Goal: Transaction & Acquisition: Purchase product/service

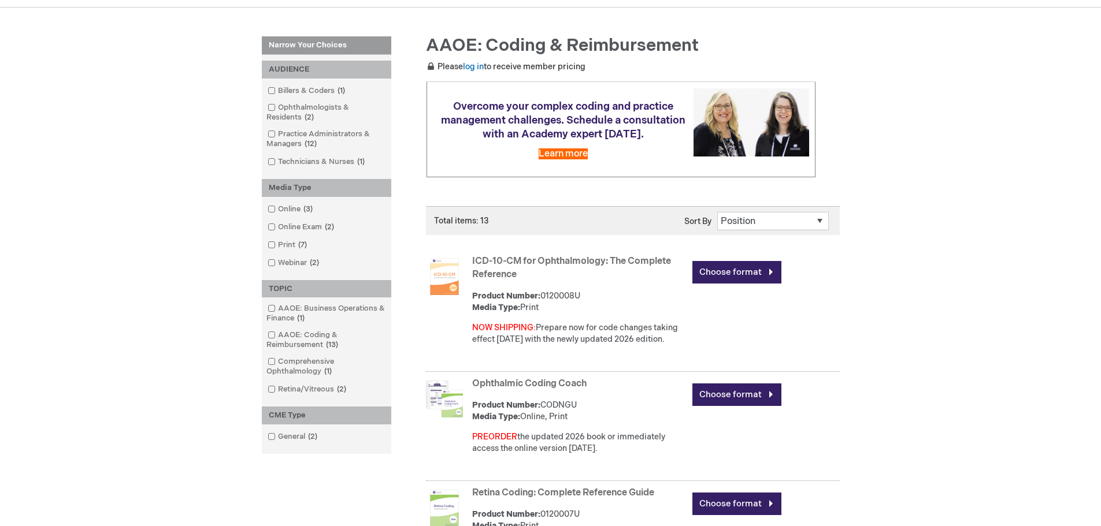
scroll to position [135, 0]
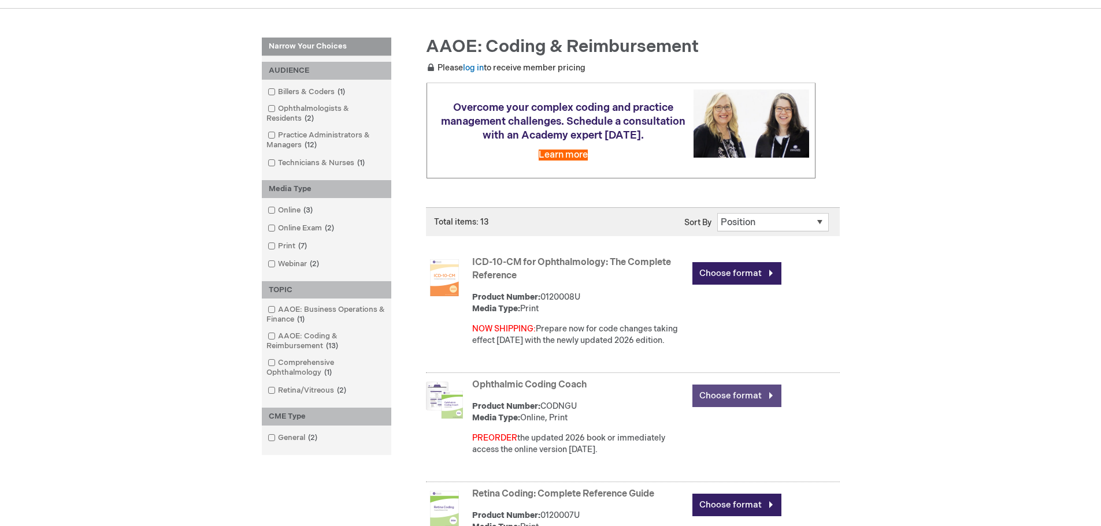
click at [721, 401] on link "Choose format" at bounding box center [736, 396] width 89 height 23
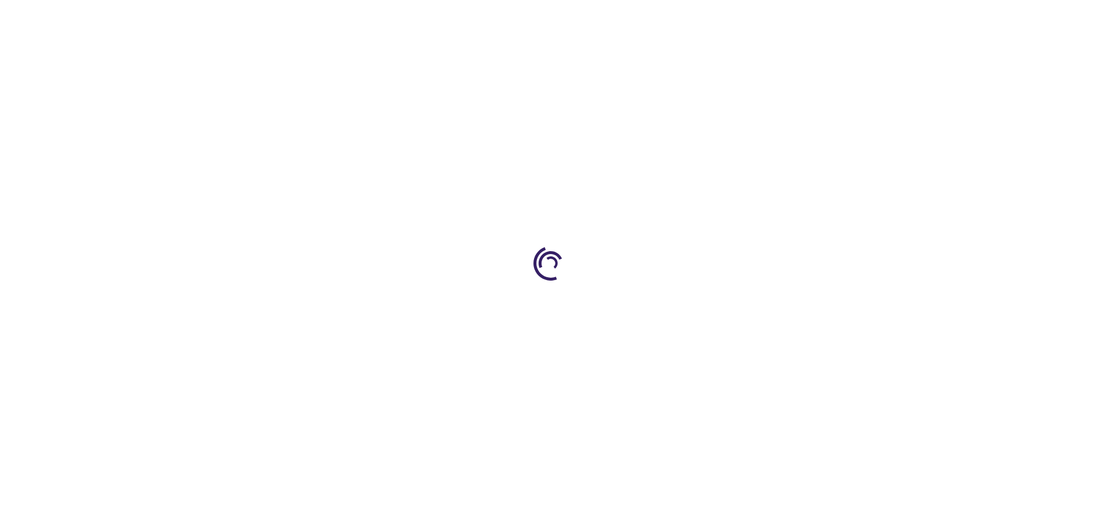
type input "0"
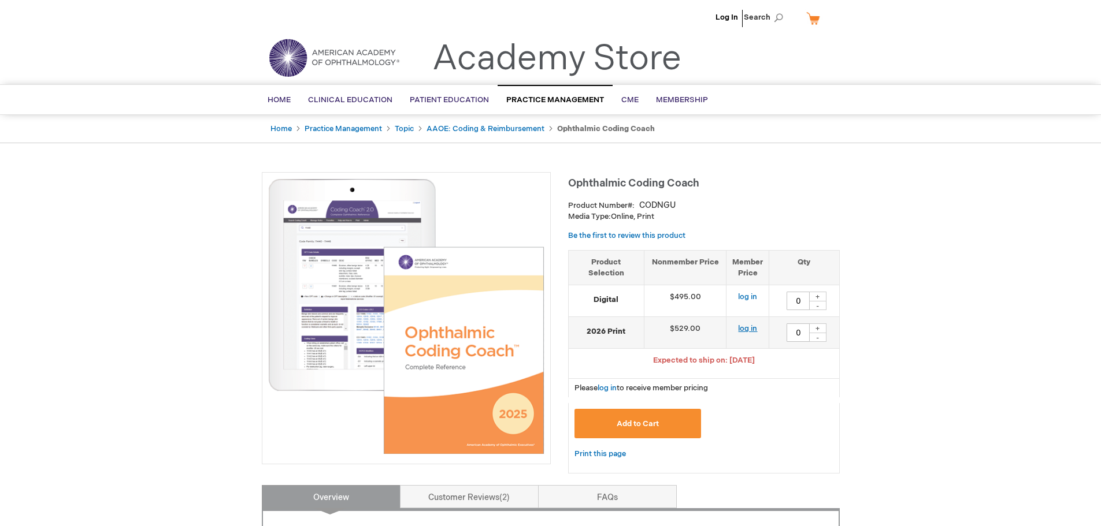
click at [750, 330] on link "log in" at bounding box center [747, 328] width 19 height 9
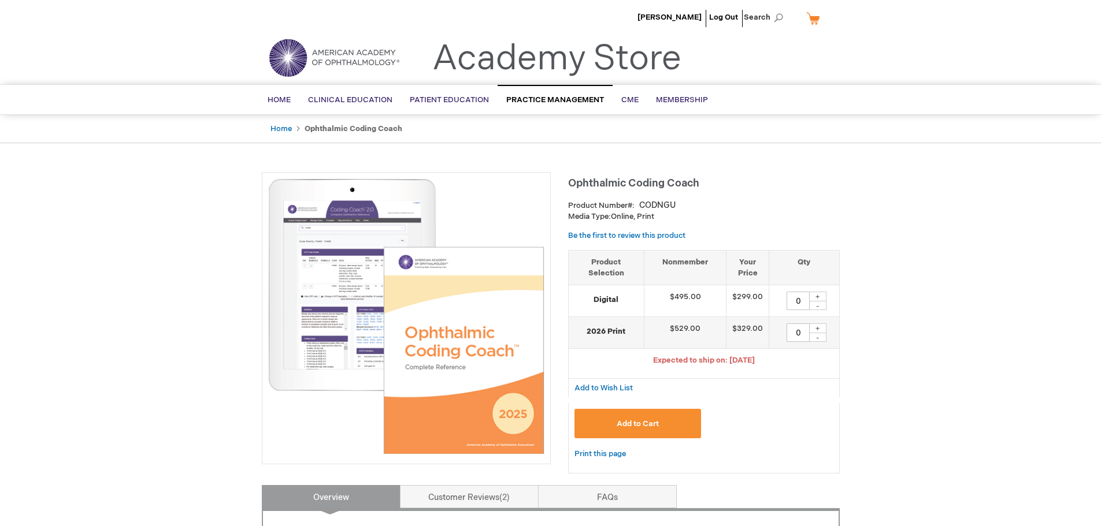
click at [819, 329] on div "+" at bounding box center [817, 329] width 17 height 10
type input "3"
click at [634, 422] on span "Add to Cart" at bounding box center [638, 424] width 42 height 9
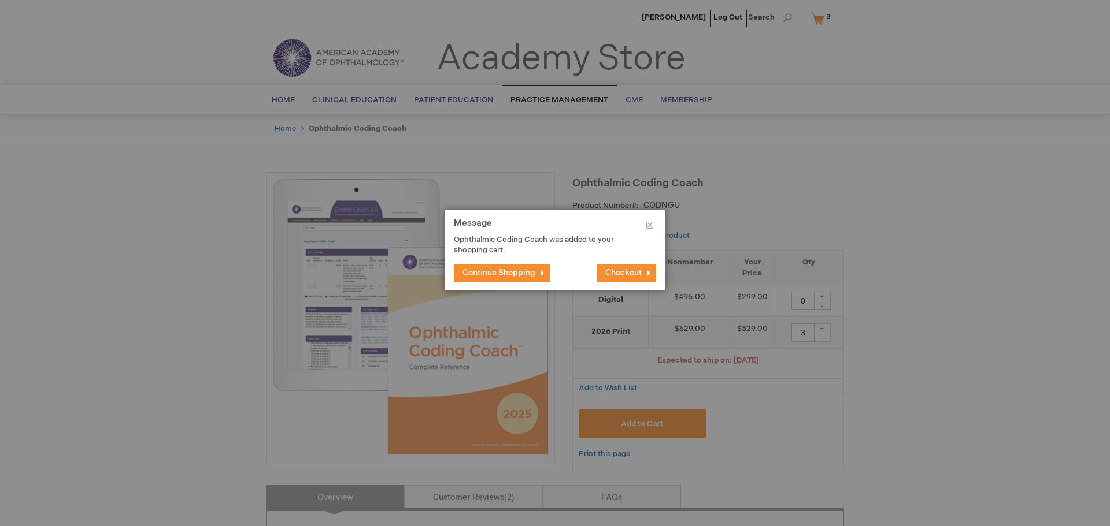
click at [499, 275] on span "Continue Shopping" at bounding box center [498, 273] width 73 height 10
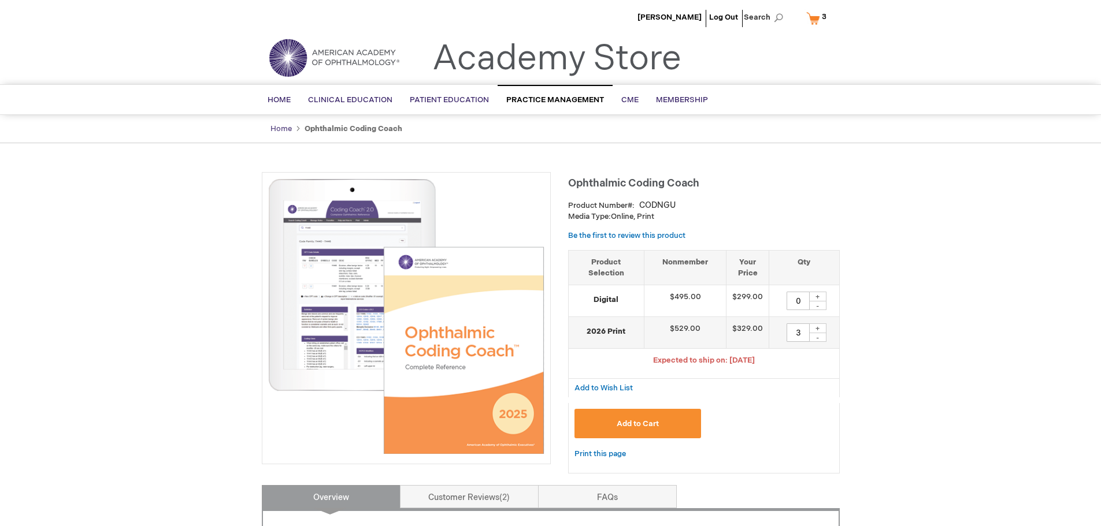
click at [285, 131] on link "Home" at bounding box center [280, 128] width 21 height 9
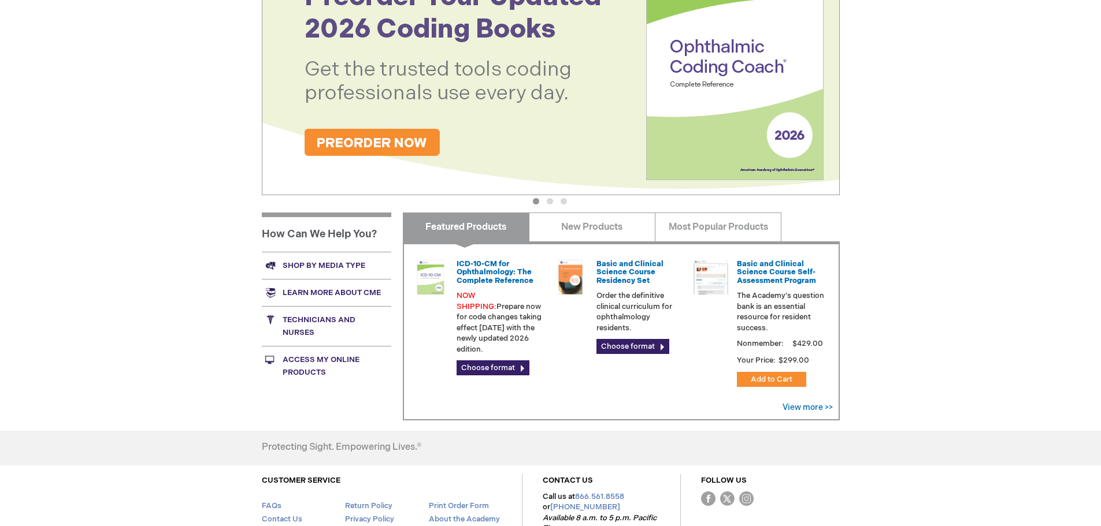
scroll to position [270, 0]
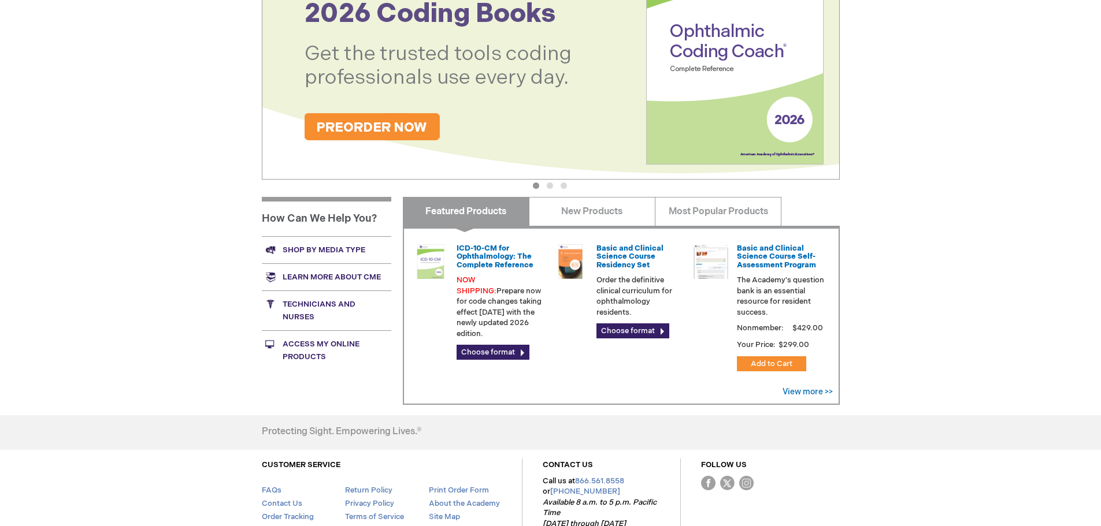
click at [387, 127] on img at bounding box center [551, 50] width 578 height 260
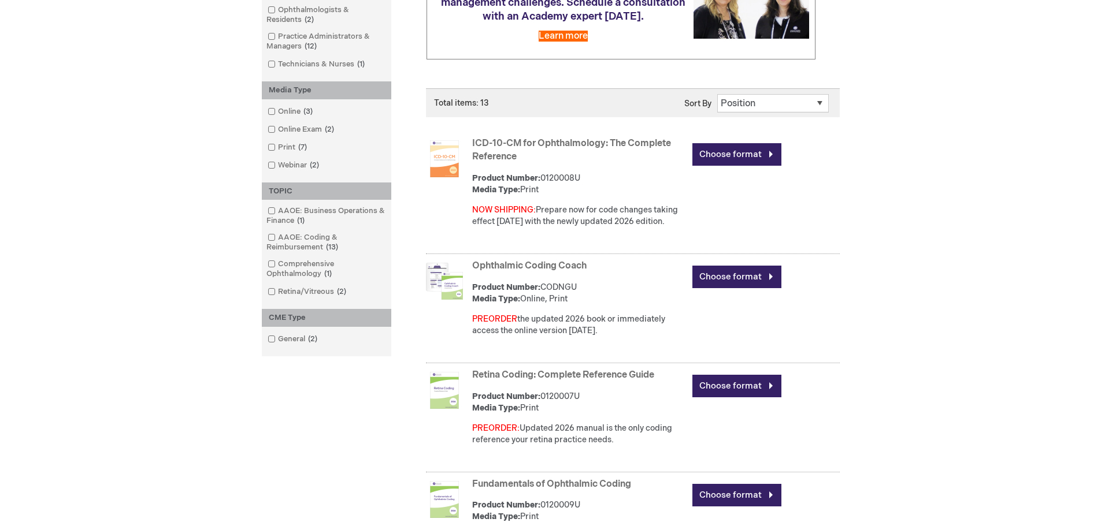
scroll to position [270, 0]
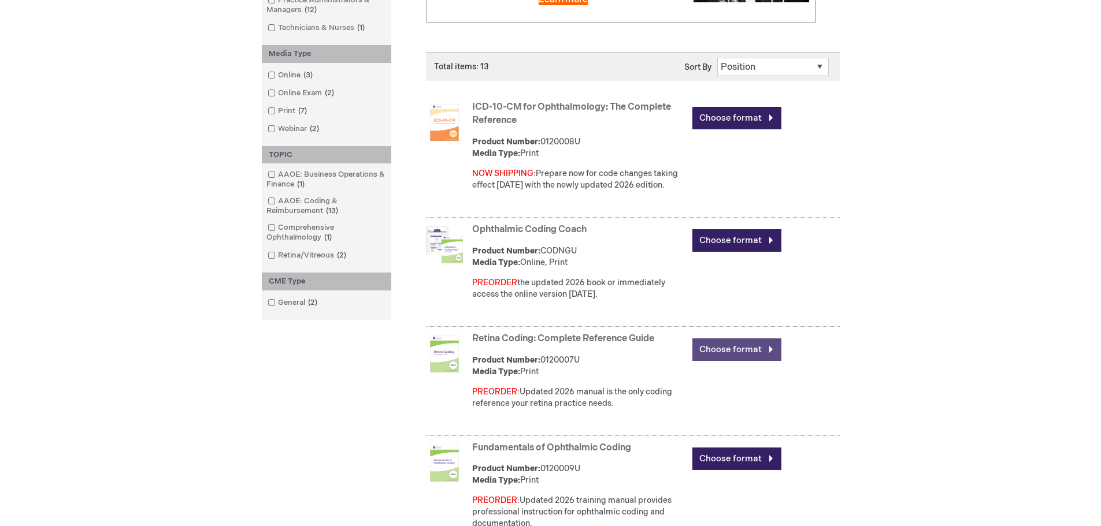
click at [719, 356] on link "Choose format" at bounding box center [736, 350] width 89 height 23
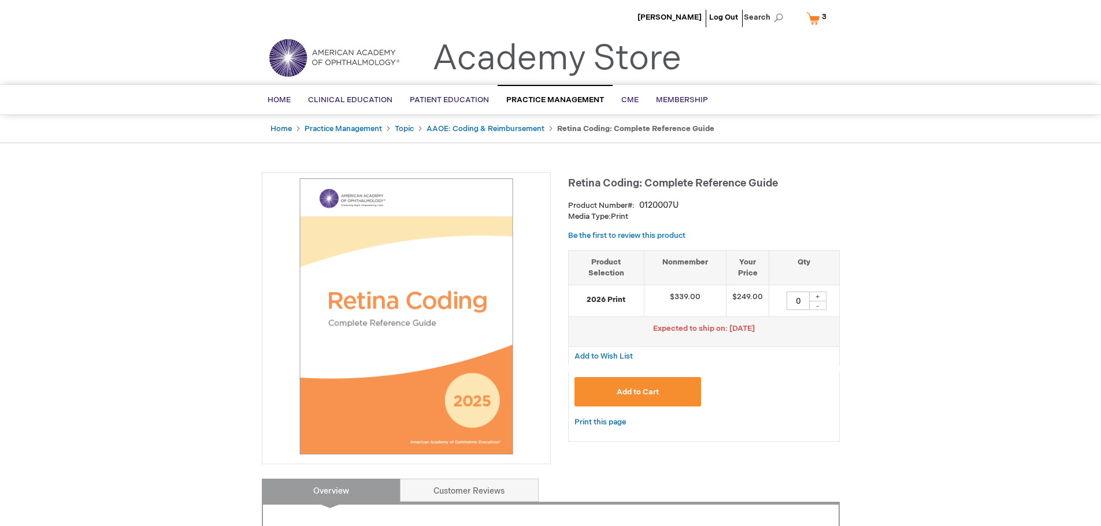
click at [817, 298] on div "+" at bounding box center [817, 297] width 17 height 10
type input "1"
click at [652, 394] on span "Add to Cart" at bounding box center [638, 392] width 42 height 9
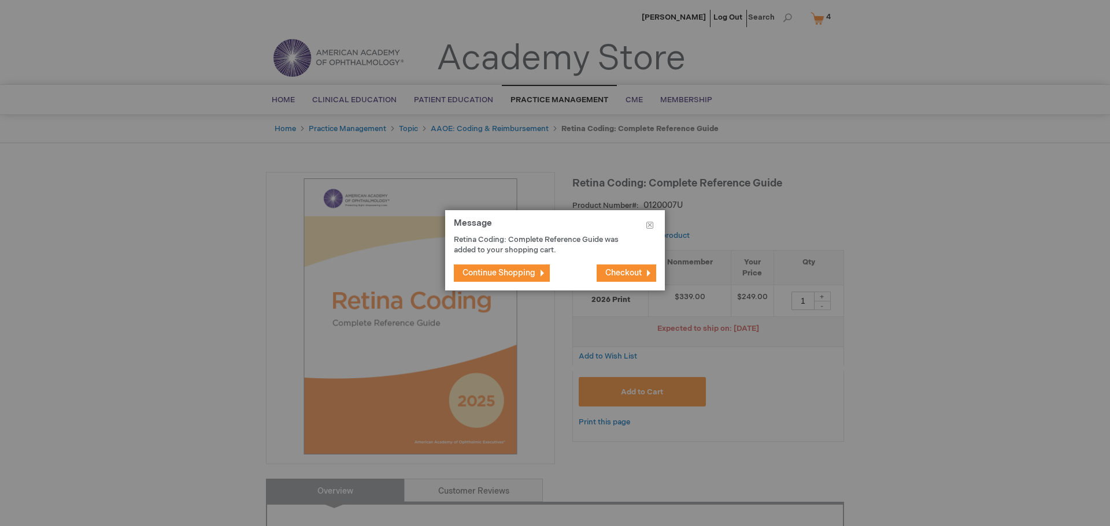
click at [535, 275] on span "Continue Shopping" at bounding box center [498, 273] width 73 height 10
